Goal: Information Seeking & Learning: Learn about a topic

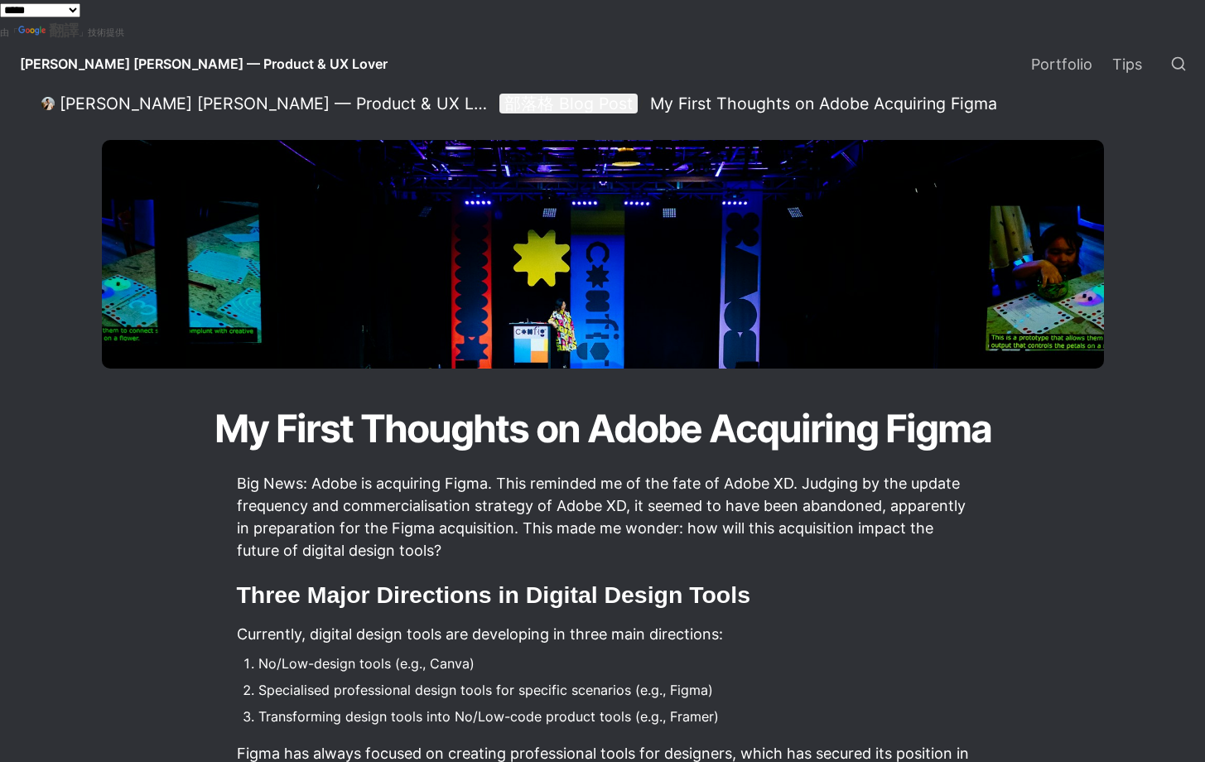
click at [504, 100] on div "部落格 Blog Post" at bounding box center [568, 104] width 128 height 20
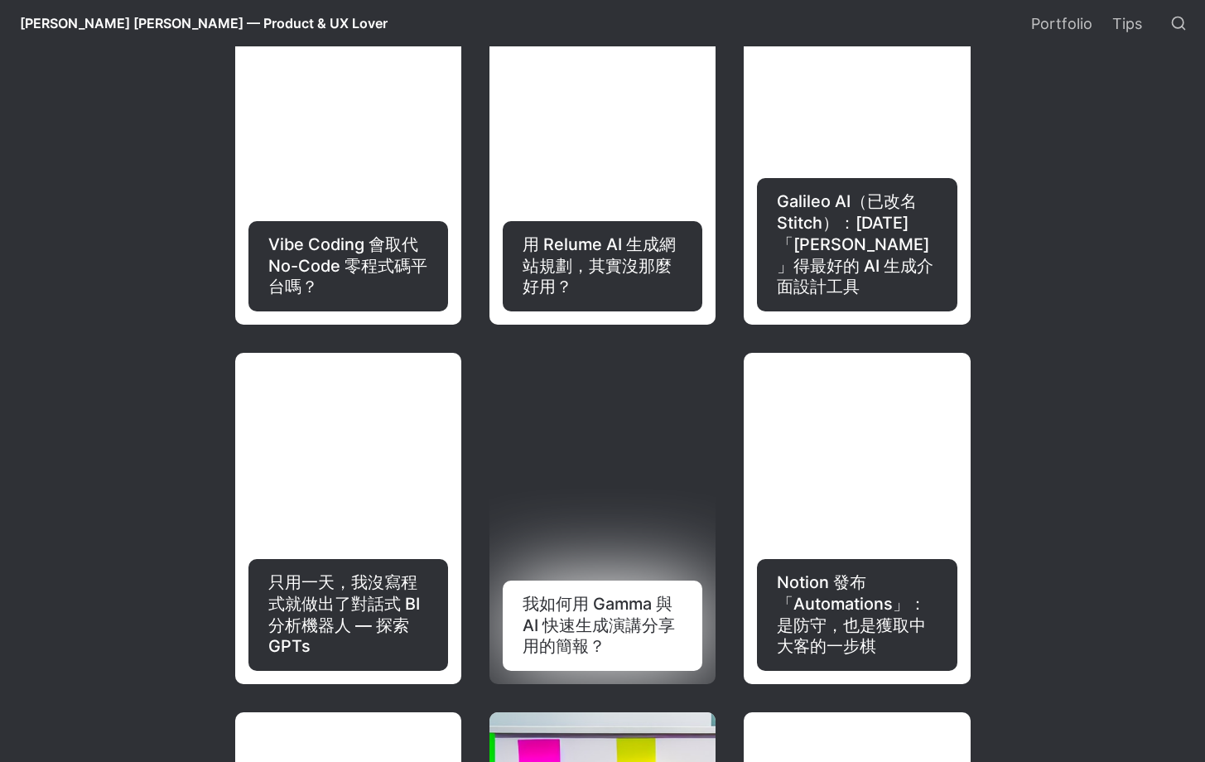
scroll to position [481, 0]
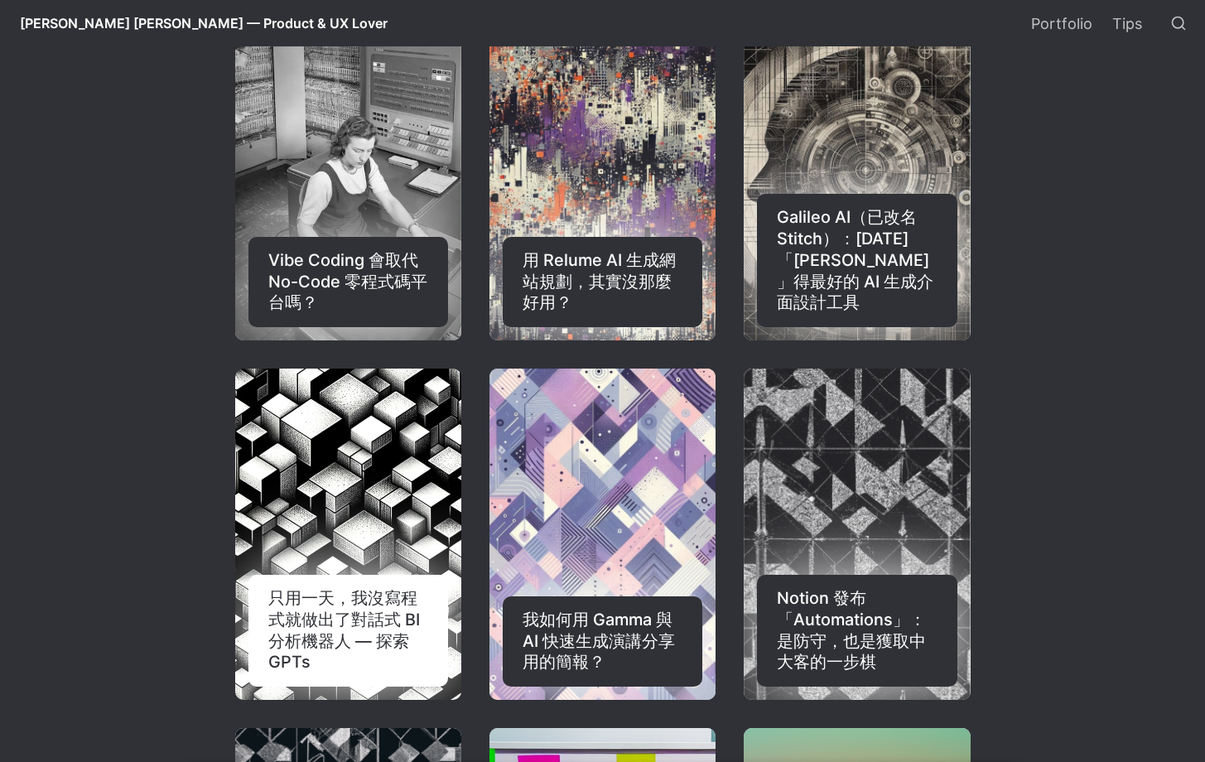
select select "語言翻譯小工具"
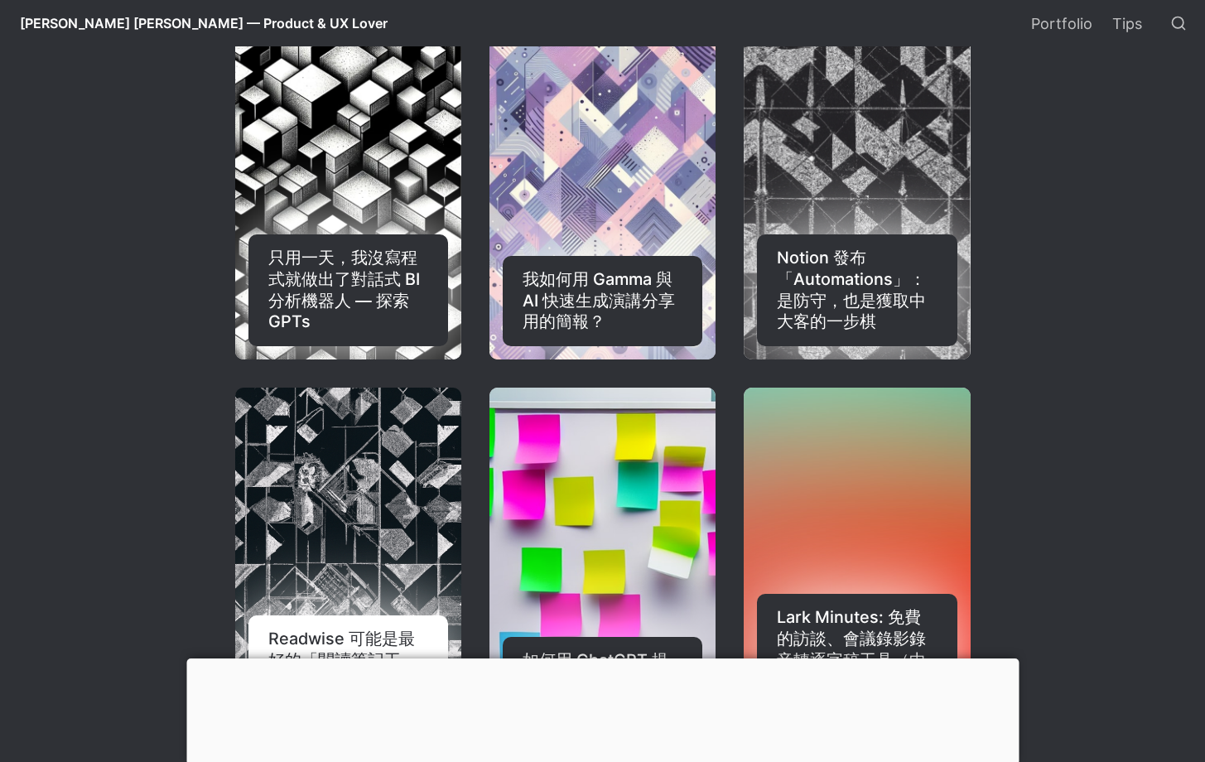
scroll to position [508, 0]
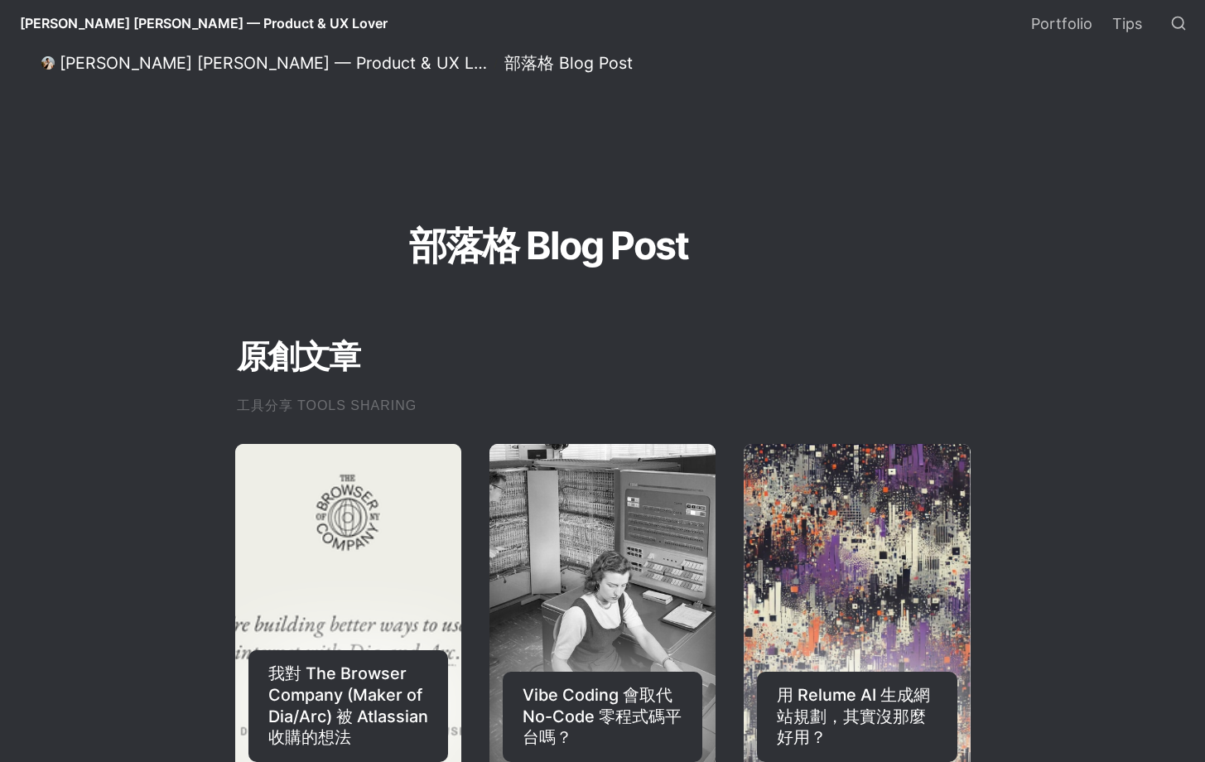
scroll to position [508, 0]
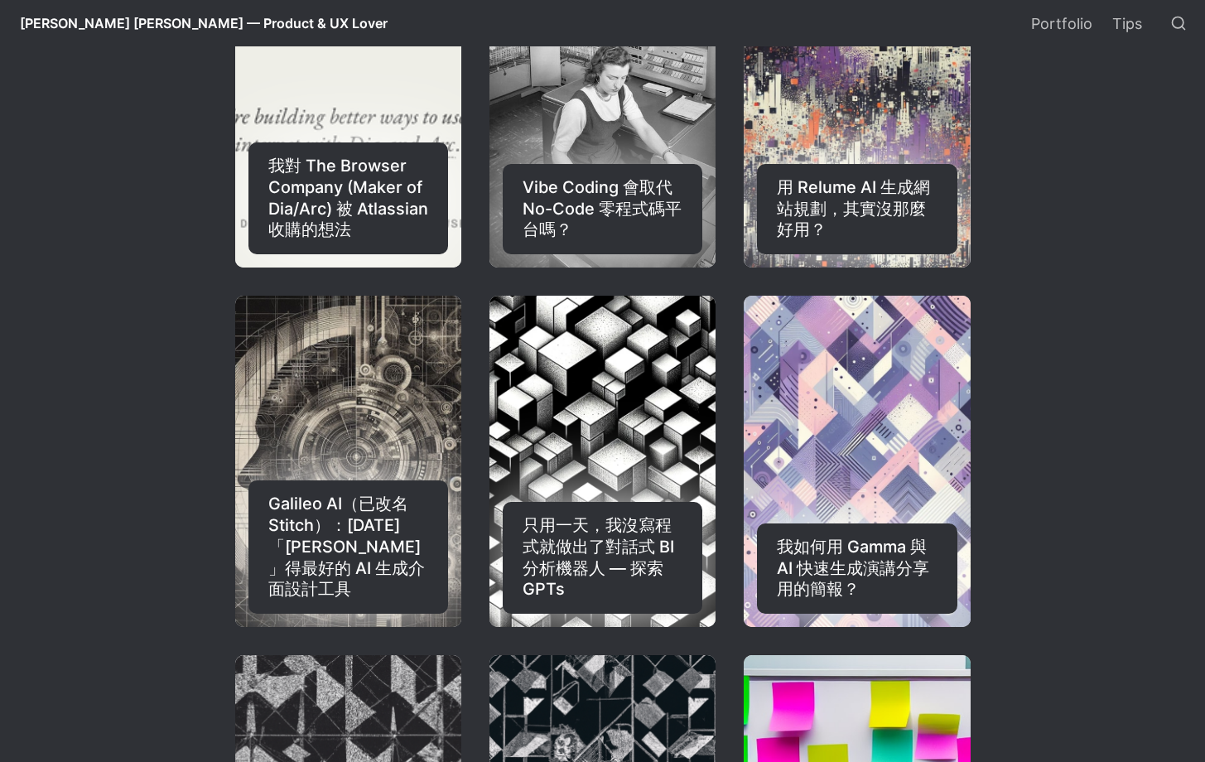
select select "語言翻譯小工具"
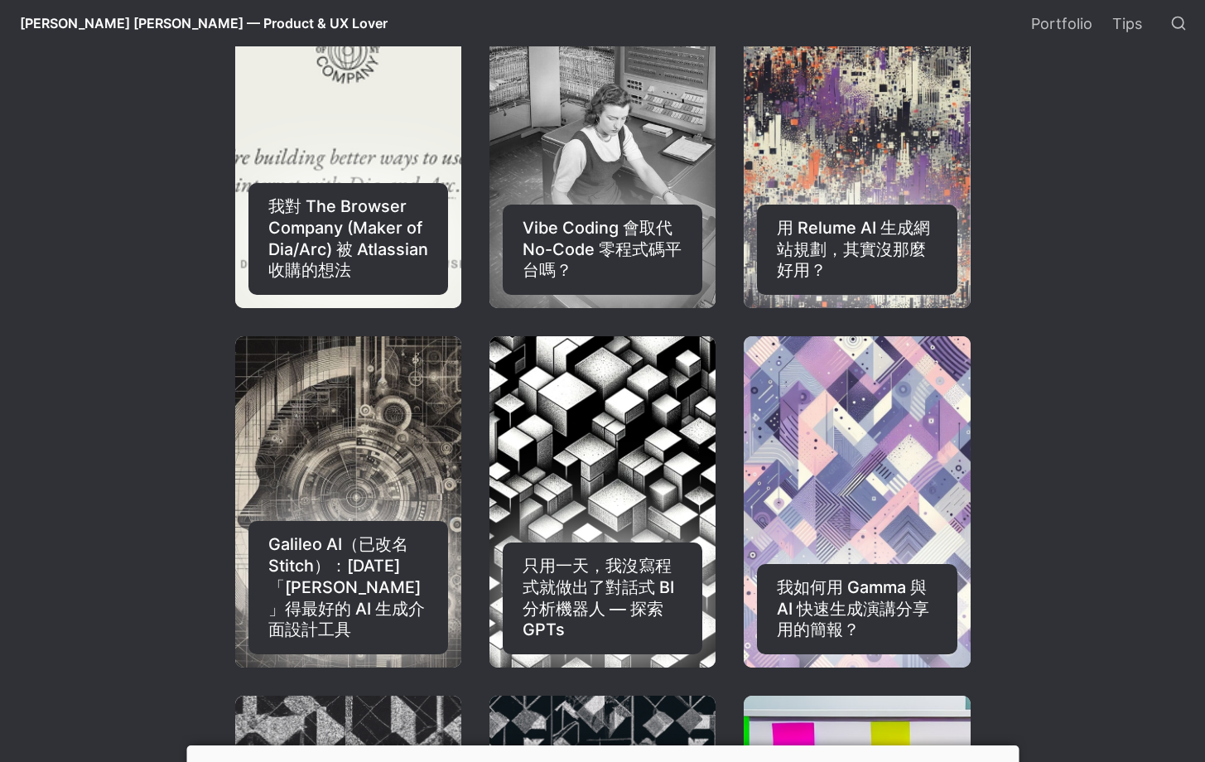
click at [378, 228] on div "我對 The Browser Company (Maker of Dia/Arc) 被 Atlassian 收購的想法" at bounding box center [349, 239] width 200 height 112
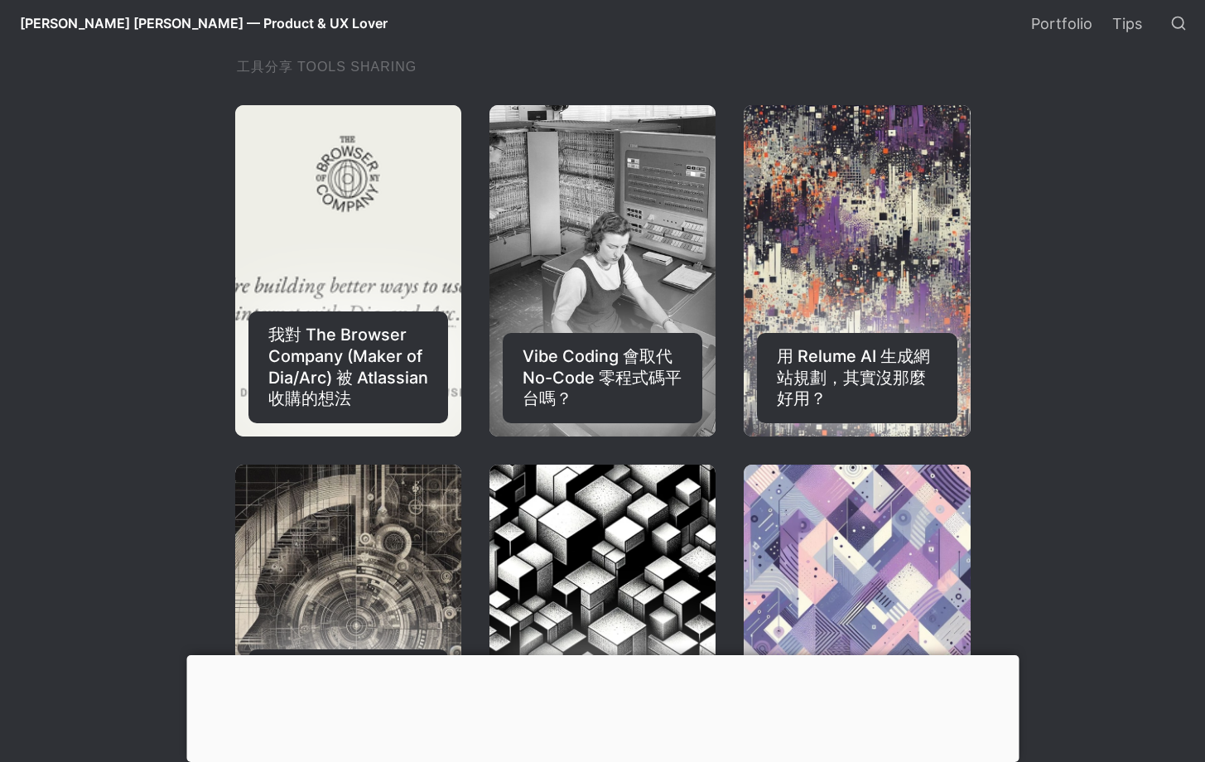
scroll to position [369, 0]
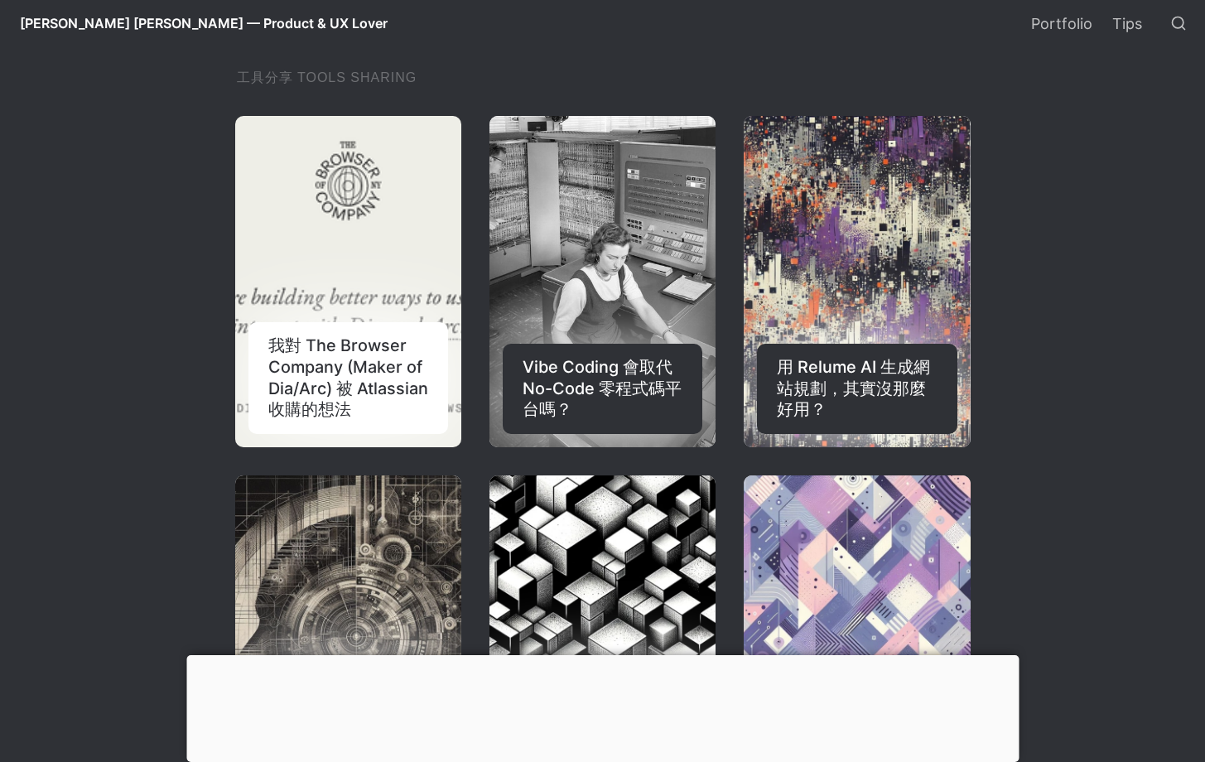
click at [350, 250] on link "我對 The Browser Company (Maker of Dia/Arc) 被 Atlassian 收購的想法" at bounding box center [348, 281] width 226 height 331
